Goal: Navigation & Orientation: Find specific page/section

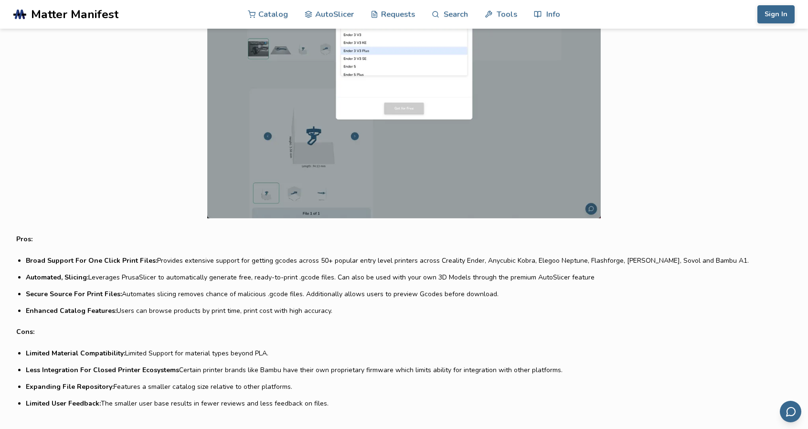
scroll to position [525, 0]
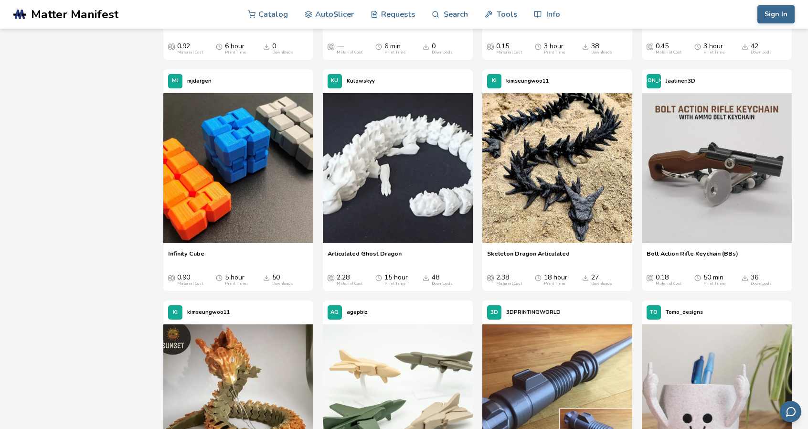
scroll to position [525, 0]
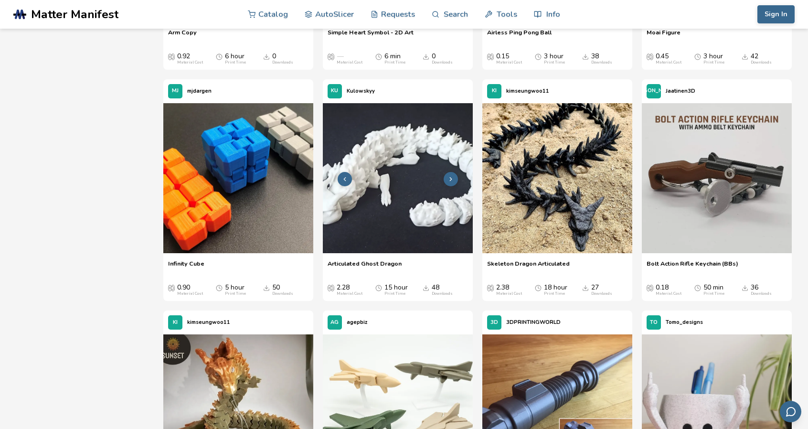
click at [386, 186] on img at bounding box center [398, 178] width 150 height 150
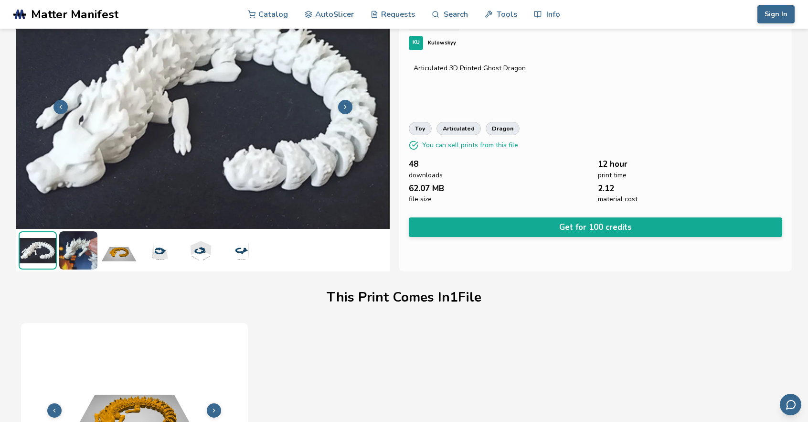
scroll to position [45, 0]
